Goal: Information Seeking & Learning: Learn about a topic

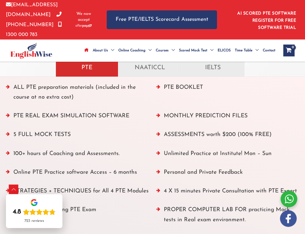
scroll to position [719, 0]
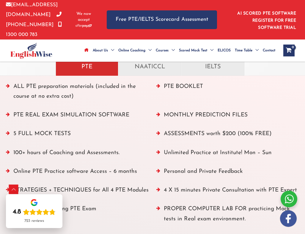
click at [100, 67] on p "PTE" at bounding box center [86, 66] width 53 height 10
click at [100, 66] on p "PTE" at bounding box center [86, 66] width 53 height 10
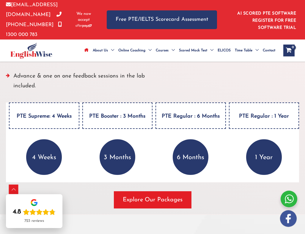
scroll to position [882, 0]
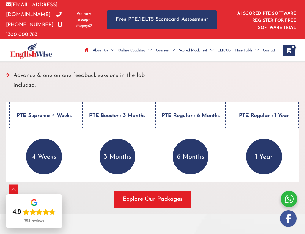
click at [50, 126] on h4 "PTE Supreme: 4 Weeks" at bounding box center [44, 115] width 70 height 26
click at [42, 170] on p "4 Weeks" at bounding box center [44, 157] width 36 height 36
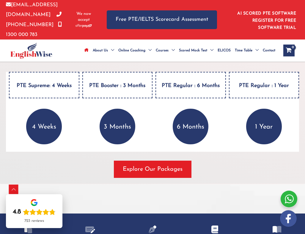
scroll to position [914, 0]
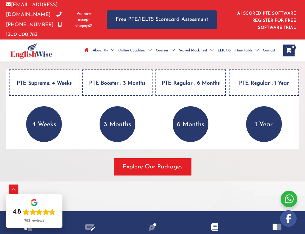
click at [48, 135] on p "4 Weeks" at bounding box center [44, 124] width 36 height 36
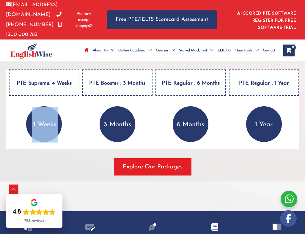
click at [48, 135] on p "4 Weeks" at bounding box center [44, 124] width 36 height 36
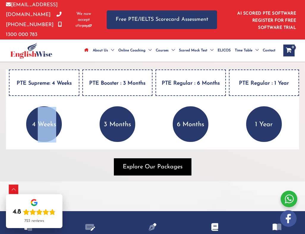
click at [153, 171] on span "Explore Our Packages" at bounding box center [153, 167] width 60 height 8
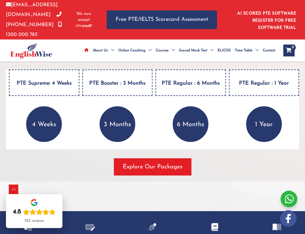
click at [43, 137] on p "4 Weeks" at bounding box center [44, 124] width 36 height 36
click at [15, 188] on div "Scroll to Top" at bounding box center [14, 190] width 10 height 10
